Goal: Information Seeking & Learning: Learn about a topic

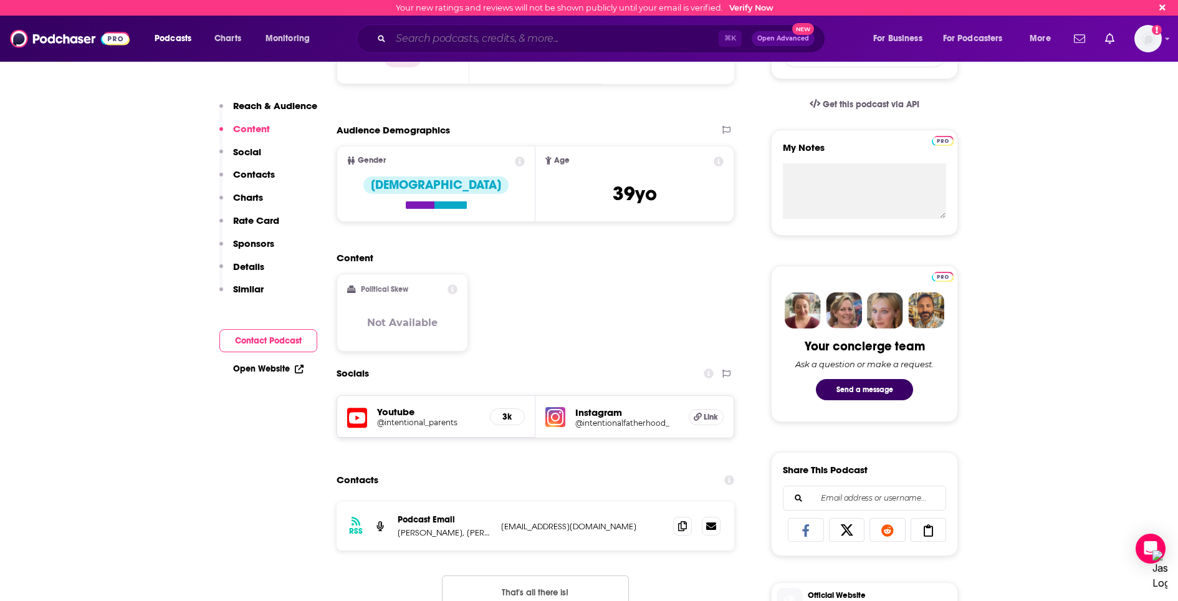
click at [394, 44] on input "Search podcasts, credits, & more..." at bounding box center [555, 39] width 328 height 20
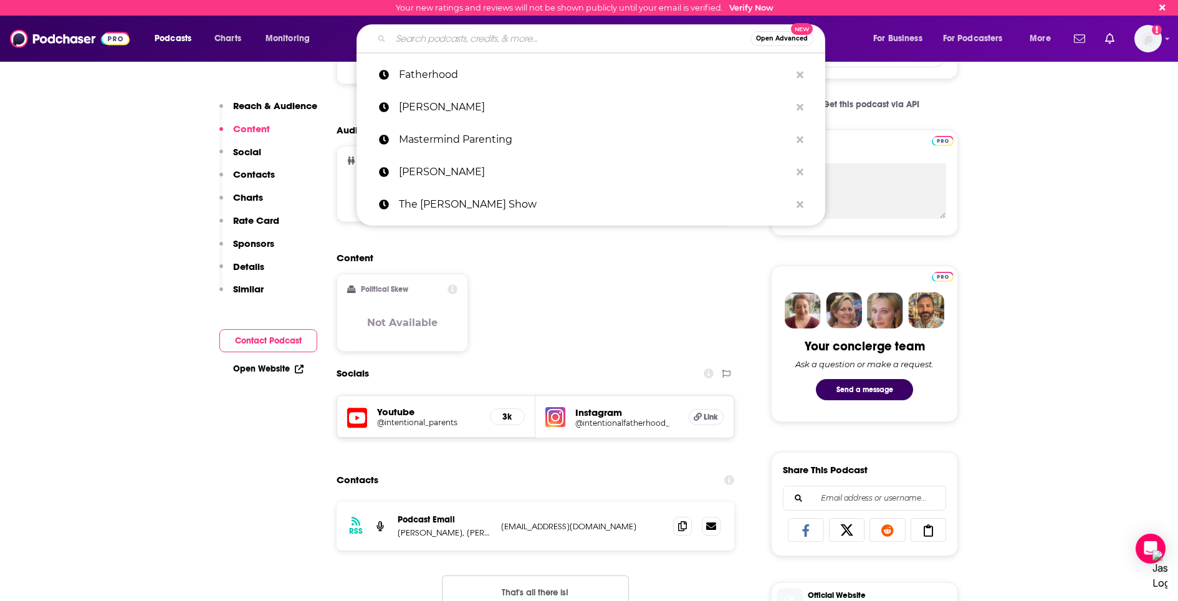
paste input "Nick Freitas"
type input "Nick Freitas"
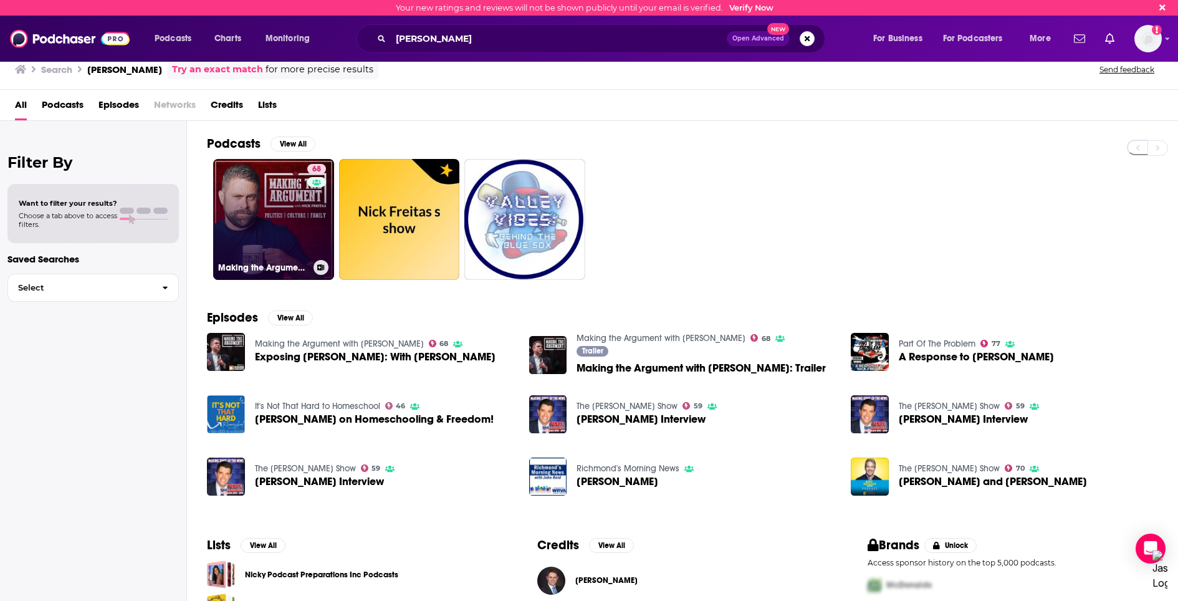
click at [265, 195] on link "68 Making the Argument with Nick Freitas" at bounding box center [273, 219] width 121 height 121
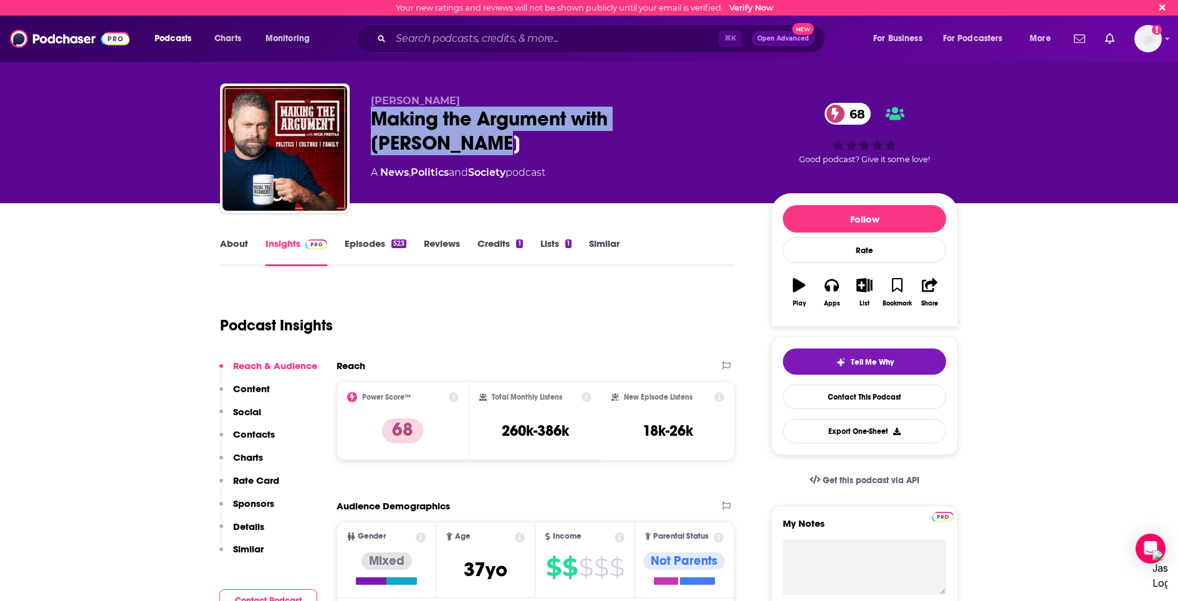
drag, startPoint x: 735, startPoint y: 123, endPoint x: 375, endPoint y: 117, distance: 359.6
click at [375, 117] on div "Making the Argument with Nick Freitas 68" at bounding box center [561, 131] width 380 height 49
copy h2 "Making the Argument with Nick Freitas"
